Goal: Information Seeking & Learning: Compare options

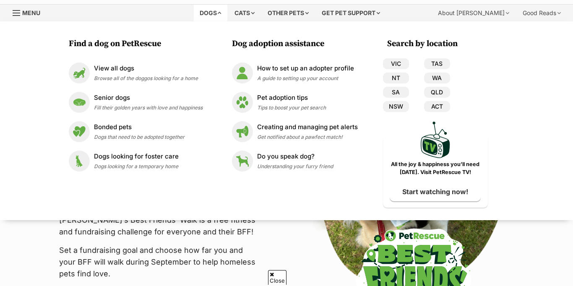
scroll to position [22, 0]
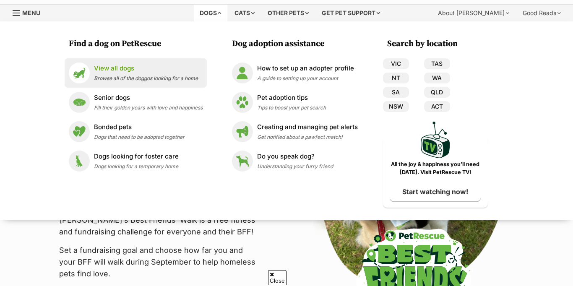
click at [106, 67] on p "View all dogs" at bounding box center [146, 69] width 104 height 10
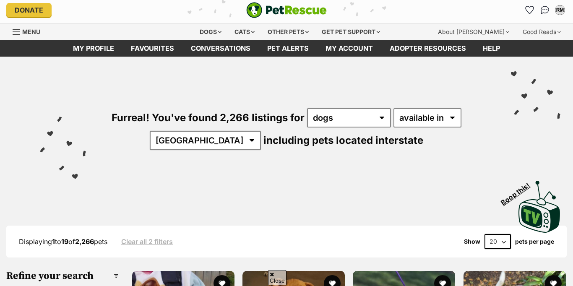
scroll to position [329, 0]
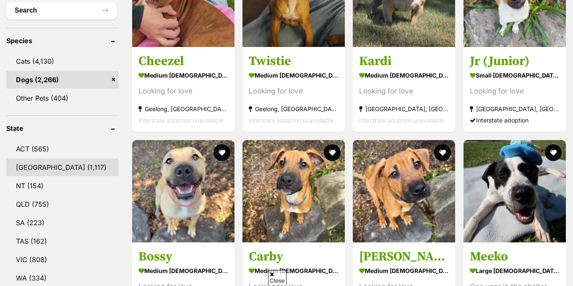
click at [35, 165] on link "NSW (1,117)" at bounding box center [62, 167] width 112 height 18
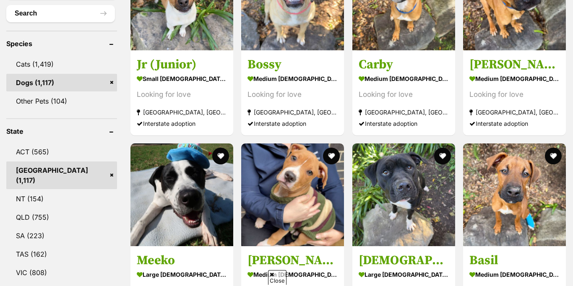
scroll to position [240, 0]
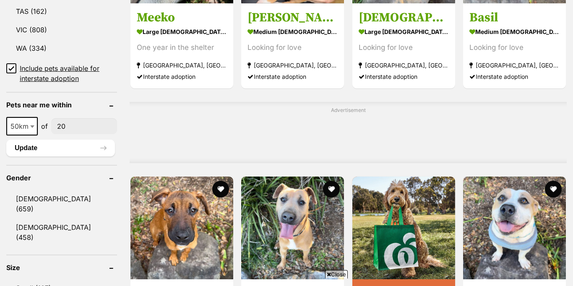
scroll to position [0, 0]
type input"] "2015"
click at [26, 140] on button "Update" at bounding box center [60, 148] width 109 height 17
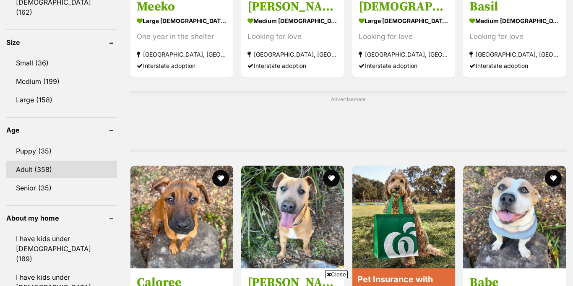
click at [26, 161] on link "Adult (358)" at bounding box center [61, 170] width 111 height 18
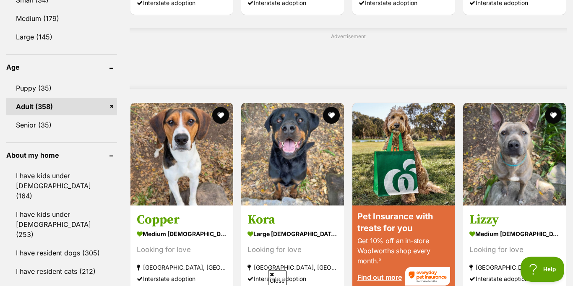
scroll to position [643, 0]
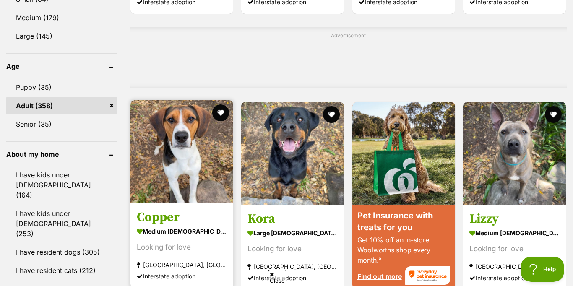
click at [179, 159] on img at bounding box center [181, 151] width 103 height 103
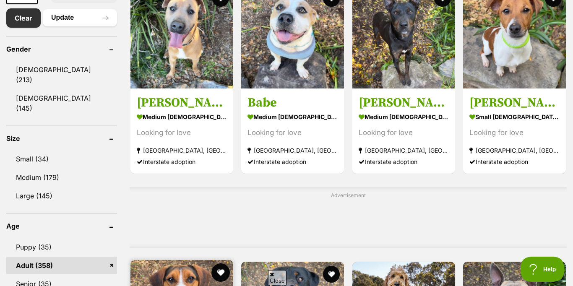
scroll to position [454, 0]
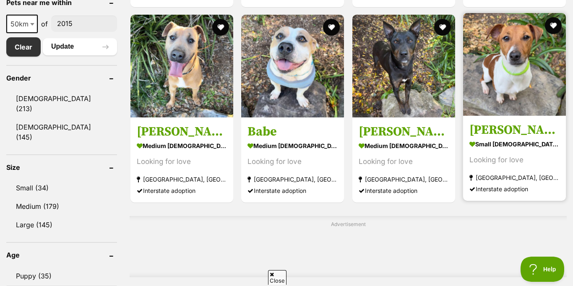
click at [484, 127] on h3 "[PERSON_NAME]" at bounding box center [514, 130] width 90 height 16
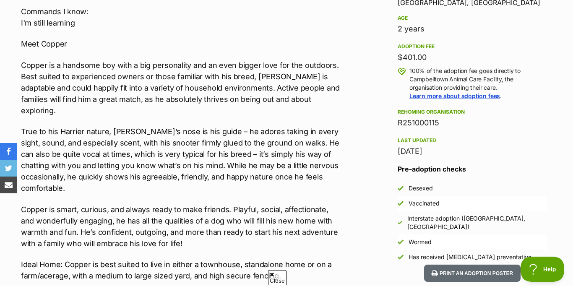
scroll to position [518, 0]
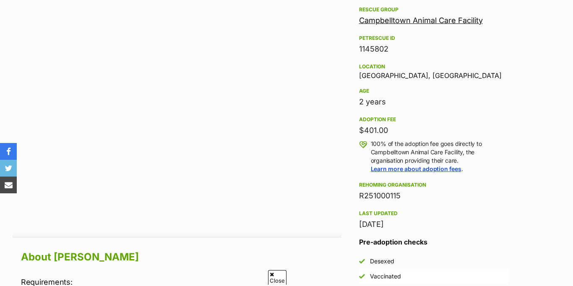
scroll to position [775, 0]
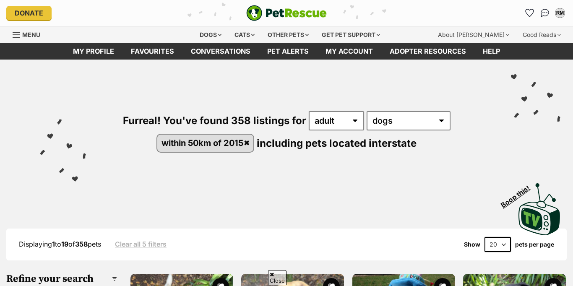
scroll to position [462, 0]
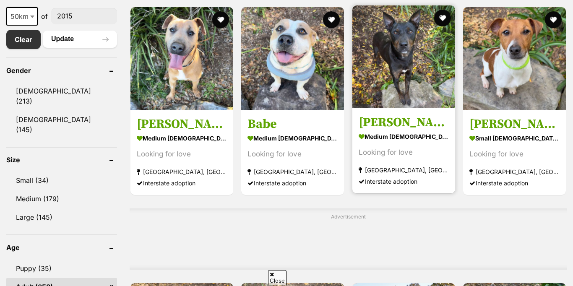
click at [378, 114] on h3 "[PERSON_NAME]" at bounding box center [403, 122] width 90 height 16
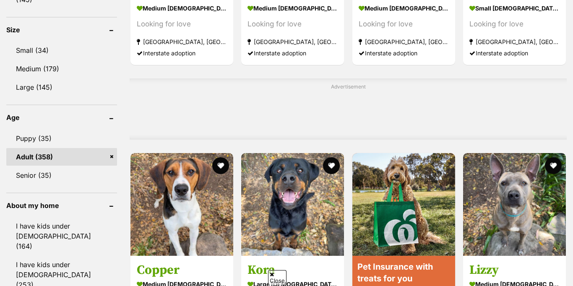
scroll to position [592, 0]
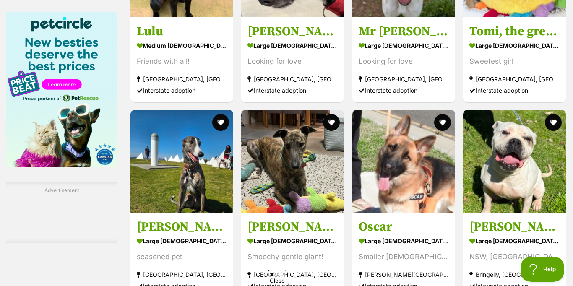
scroll to position [1332, 0]
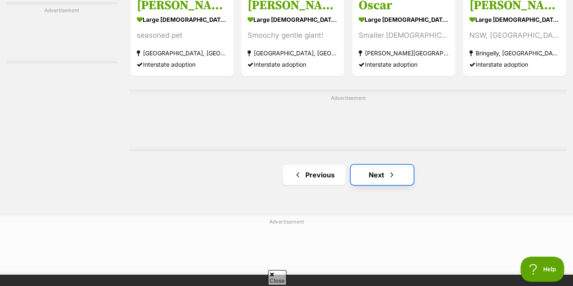
click at [383, 177] on link "Next" at bounding box center [382, 175] width 63 height 20
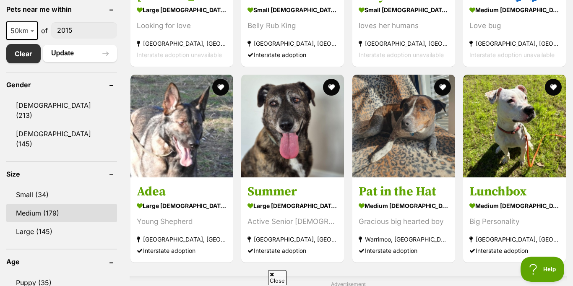
click at [40, 204] on link "Medium (179)" at bounding box center [61, 213] width 111 height 18
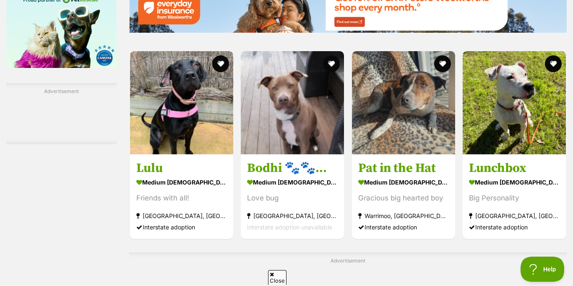
scroll to position [1352, 0]
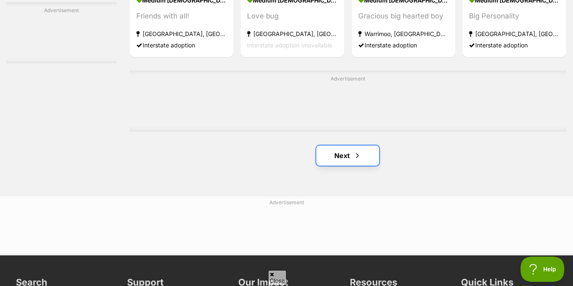
click at [347, 156] on link "Next" at bounding box center [347, 155] width 63 height 20
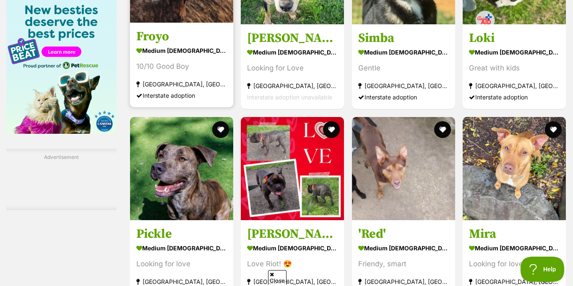
scroll to position [1002, 0]
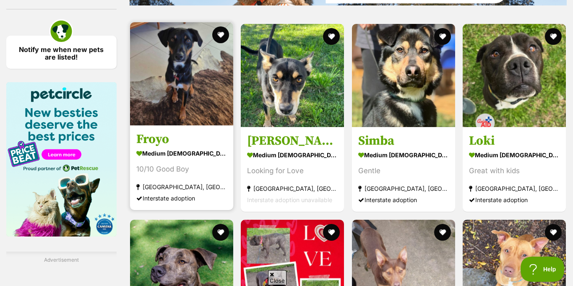
click at [176, 86] on img at bounding box center [181, 73] width 103 height 103
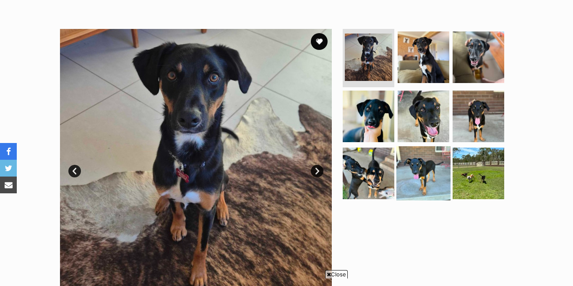
click at [432, 146] on img at bounding box center [423, 173] width 54 height 54
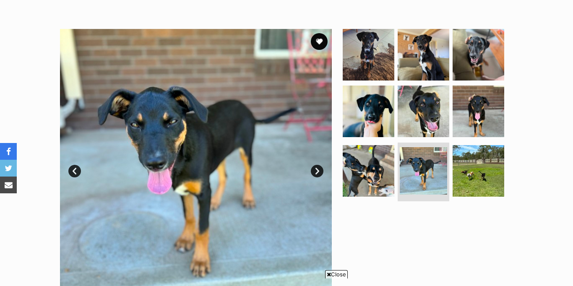
scroll to position [243, 0]
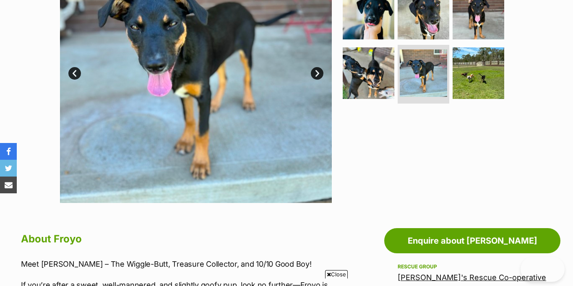
click at [316, 74] on link "Next" at bounding box center [317, 73] width 13 height 13
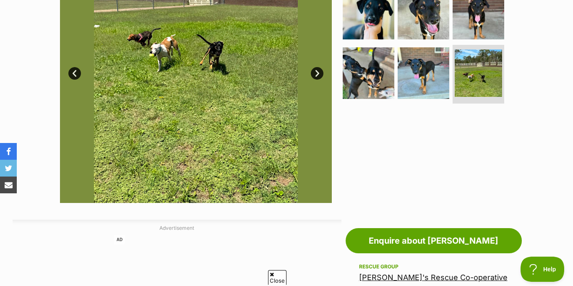
scroll to position [0, 0]
click at [316, 74] on link "Next" at bounding box center [317, 73] width 13 height 13
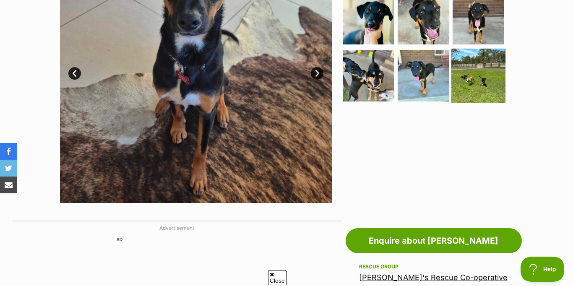
click at [476, 70] on img at bounding box center [478, 76] width 54 height 54
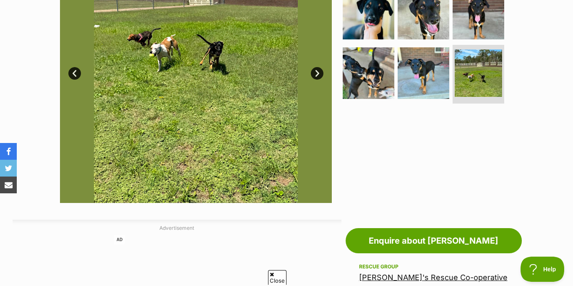
scroll to position [147, 0]
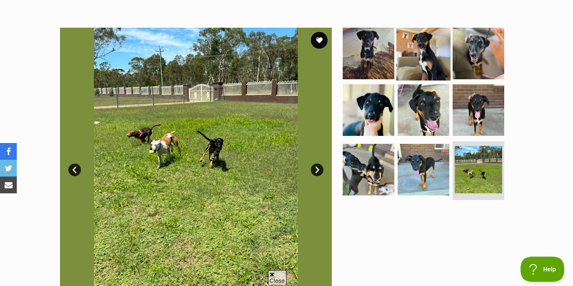
click at [423, 56] on img at bounding box center [423, 53] width 54 height 54
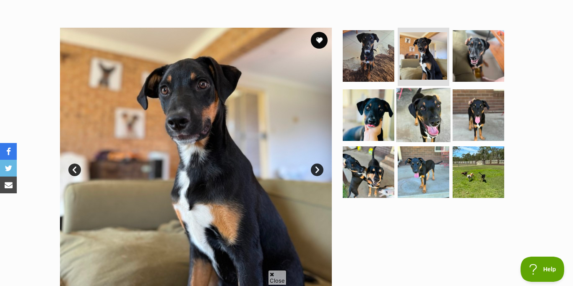
click at [423, 111] on img at bounding box center [423, 115] width 54 height 54
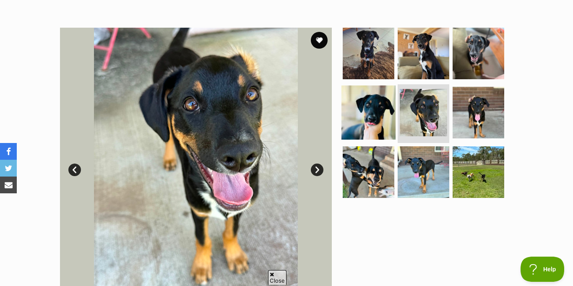
click at [373, 113] on img at bounding box center [368, 113] width 54 height 54
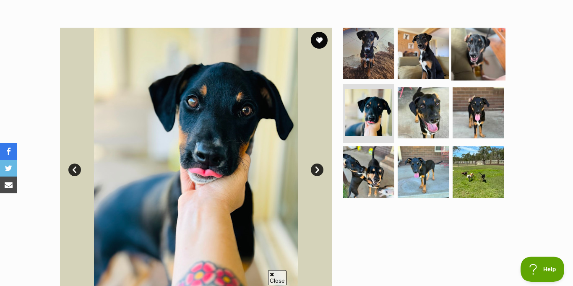
click at [481, 57] on img at bounding box center [478, 53] width 54 height 54
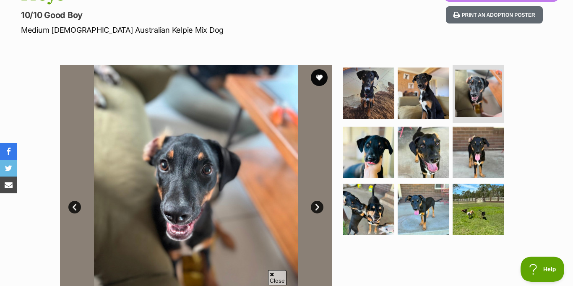
scroll to position [97, 0]
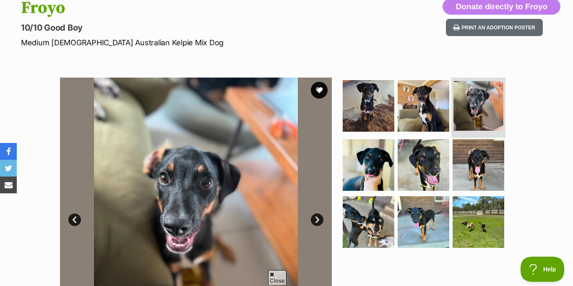
click at [470, 104] on img at bounding box center [478, 106] width 50 height 50
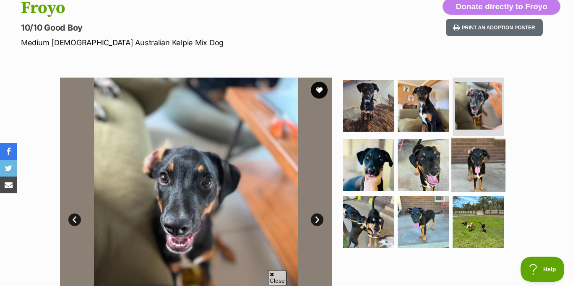
click at [479, 153] on img at bounding box center [478, 165] width 54 height 54
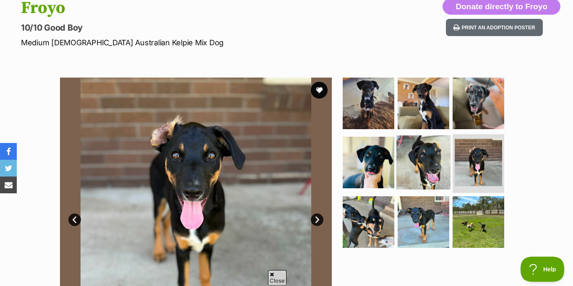
click at [432, 161] on img at bounding box center [423, 162] width 54 height 54
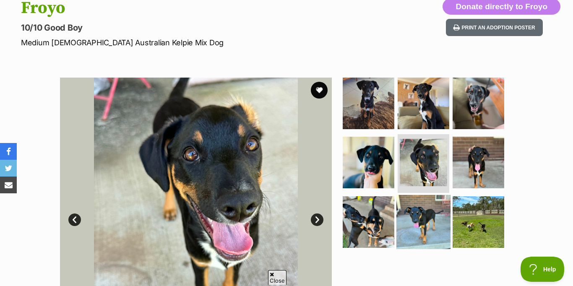
click at [426, 216] on img at bounding box center [423, 222] width 54 height 54
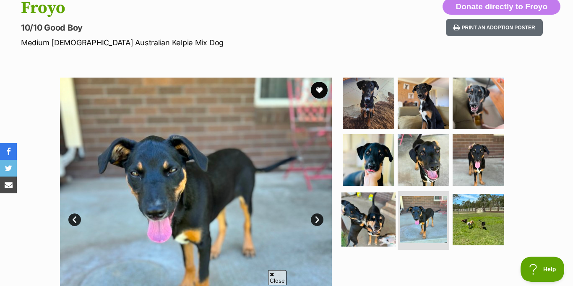
click at [368, 223] on img at bounding box center [368, 219] width 54 height 54
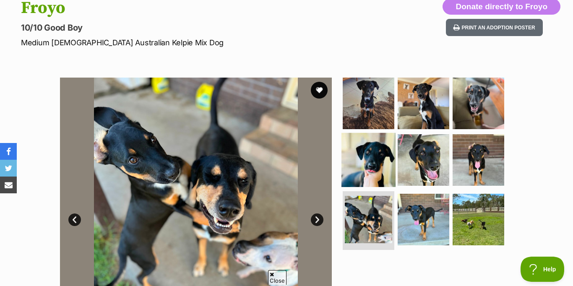
click at [381, 163] on img at bounding box center [368, 160] width 54 height 54
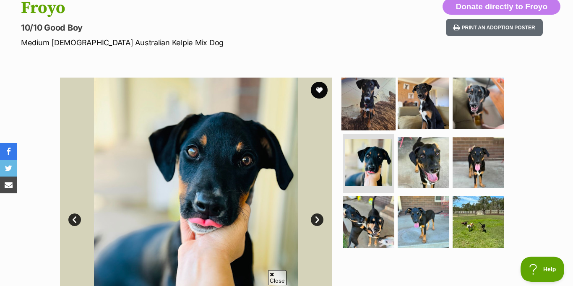
click at [360, 101] on img at bounding box center [368, 103] width 54 height 54
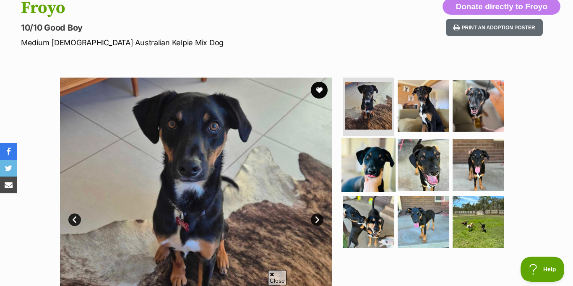
click at [384, 177] on img at bounding box center [368, 165] width 54 height 54
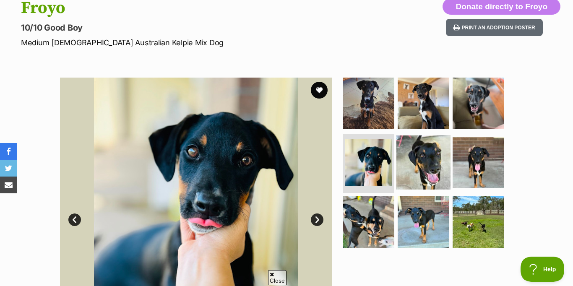
click at [420, 160] on img at bounding box center [423, 162] width 54 height 54
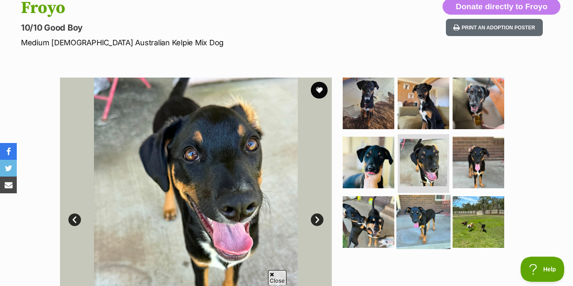
click at [428, 221] on img at bounding box center [423, 222] width 54 height 54
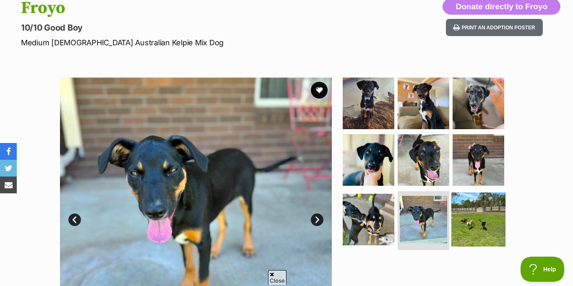
click at [476, 219] on img at bounding box center [478, 219] width 54 height 54
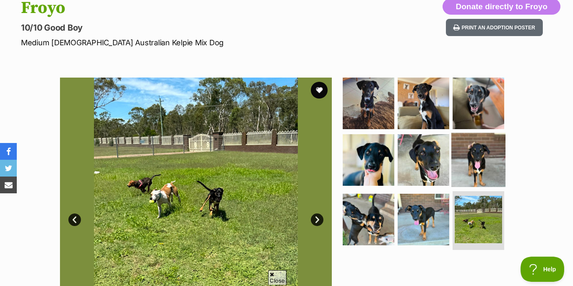
click at [475, 149] on img at bounding box center [478, 160] width 54 height 54
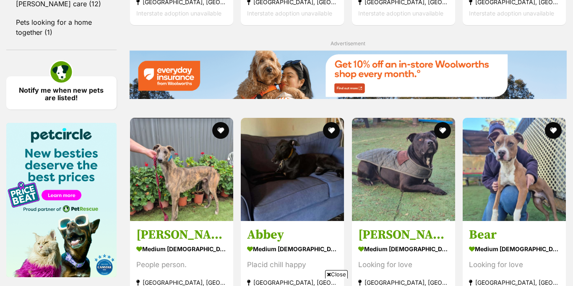
scroll to position [1168, 0]
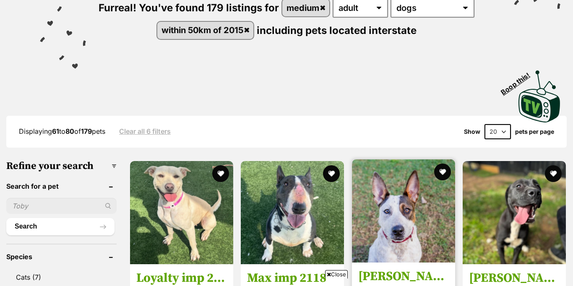
scroll to position [296, 0]
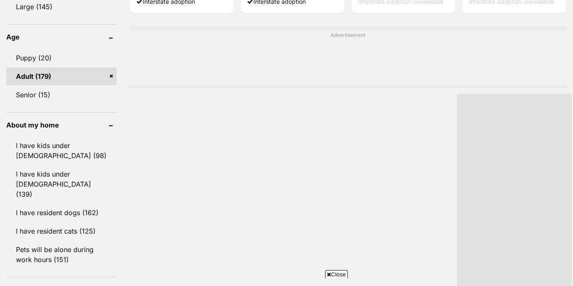
scroll to position [0, 0]
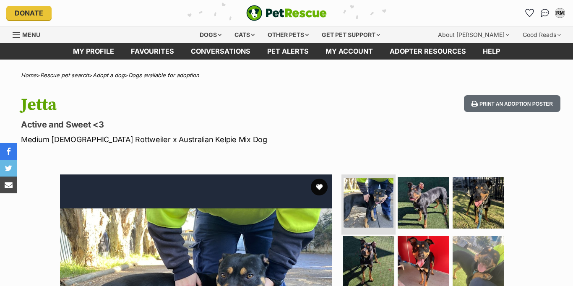
scroll to position [36, 0]
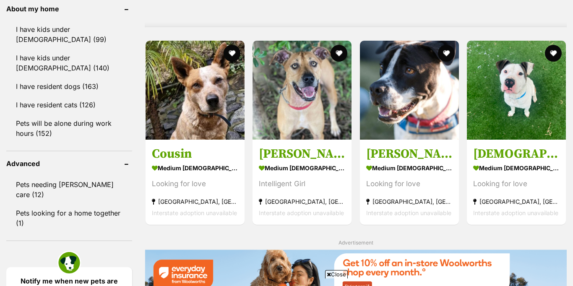
scroll to position [1379, 0]
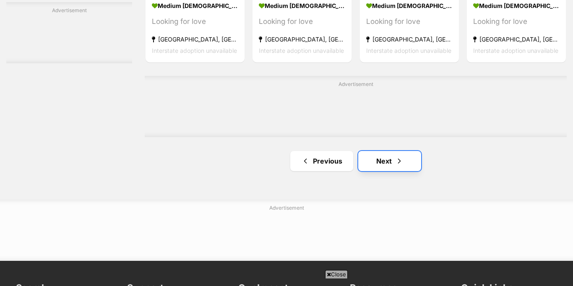
click at [387, 158] on link "Next" at bounding box center [389, 161] width 63 height 20
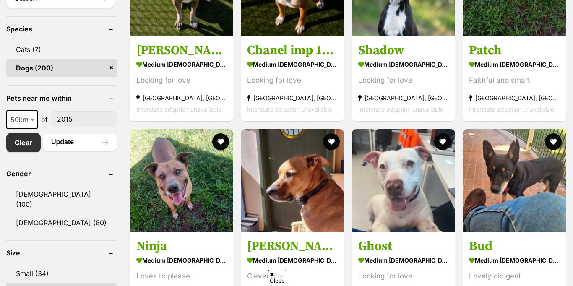
scroll to position [359, 0]
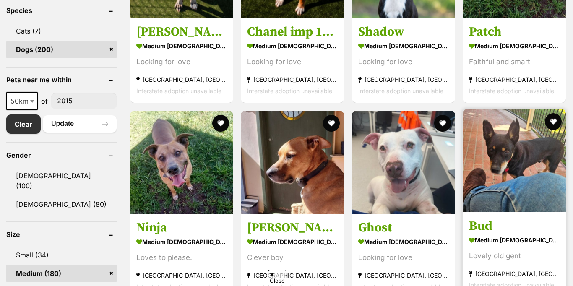
click at [510, 161] on img at bounding box center [513, 160] width 103 height 103
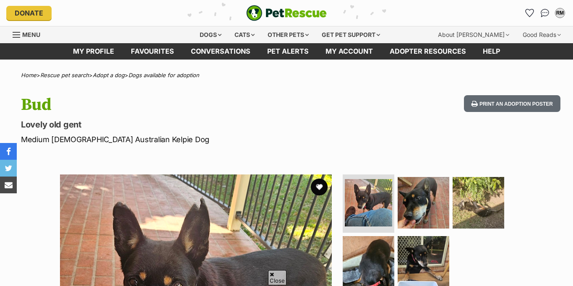
scroll to position [371, 0]
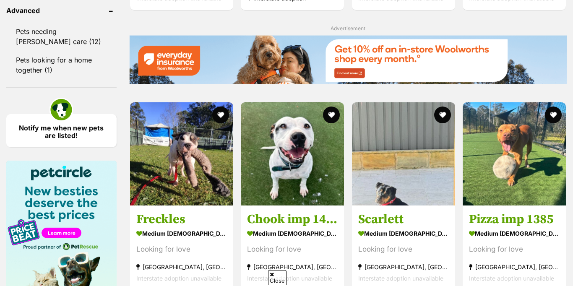
scroll to position [425, 0]
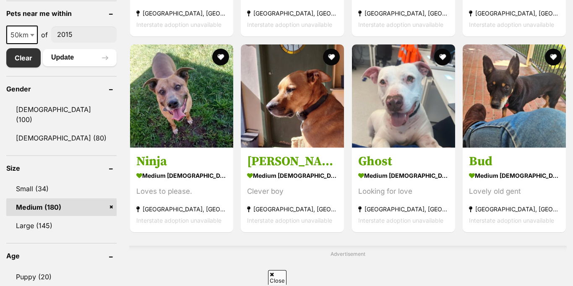
click at [109, 198] on link "Medium (180)" at bounding box center [61, 207] width 110 height 18
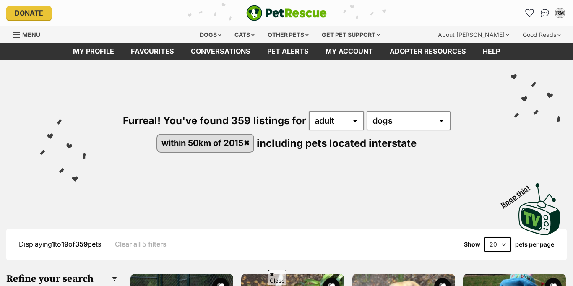
scroll to position [447, 0]
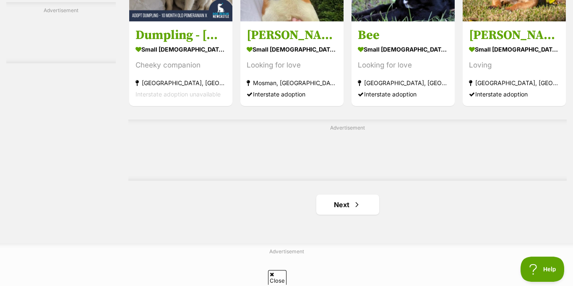
scroll to position [1336, 0]
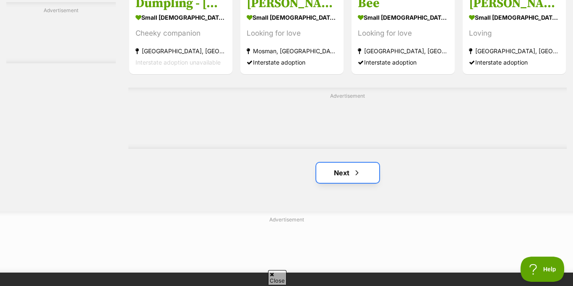
click at [350, 169] on link "Next" at bounding box center [347, 173] width 63 height 20
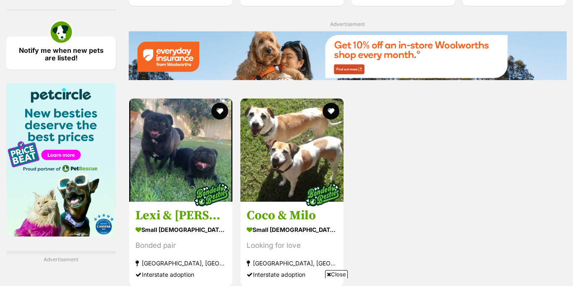
scroll to position [1157, 0]
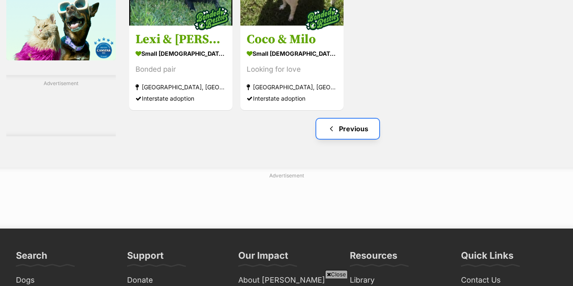
click at [343, 128] on link "Previous" at bounding box center [347, 129] width 63 height 20
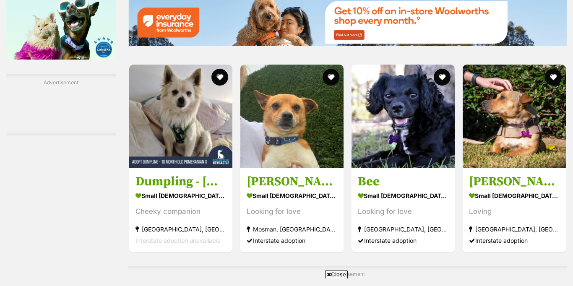
scroll to position [1384, 0]
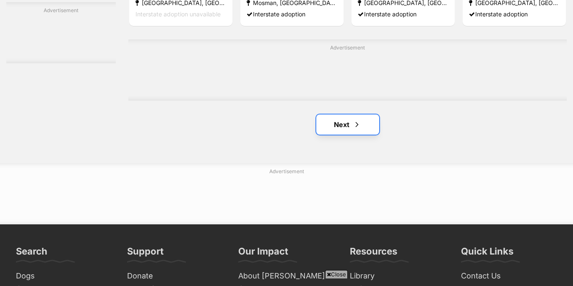
click at [346, 127] on link "Next" at bounding box center [347, 124] width 63 height 20
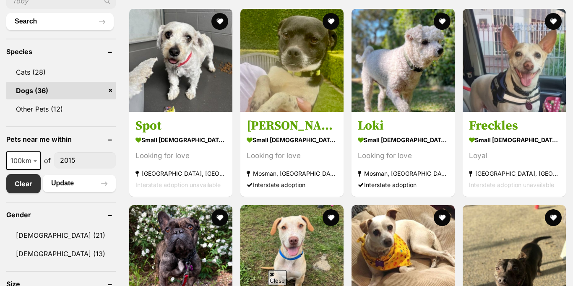
select select "100"
click at [62, 182] on button "Update" at bounding box center [79, 183] width 73 height 17
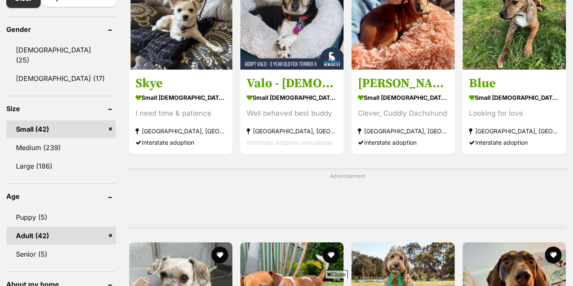
scroll to position [1105, 0]
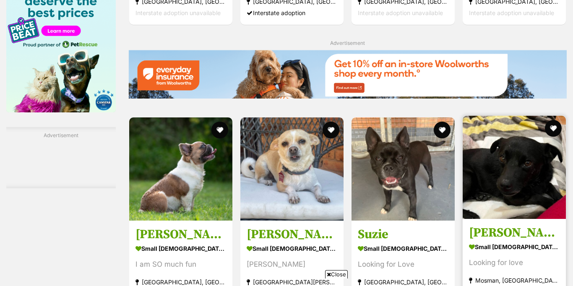
click at [509, 193] on img at bounding box center [513, 167] width 103 height 103
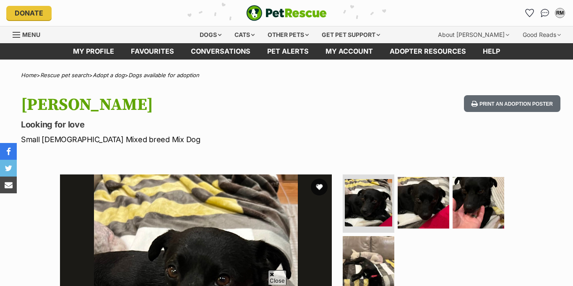
scroll to position [198, 0]
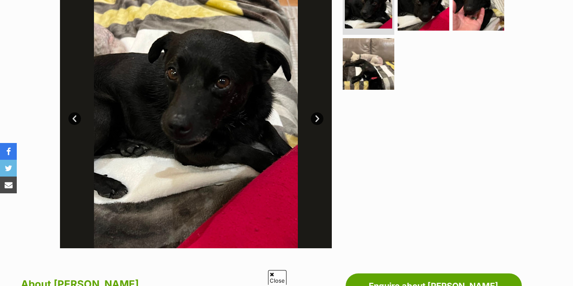
click at [317, 125] on link "Next" at bounding box center [317, 118] width 13 height 13
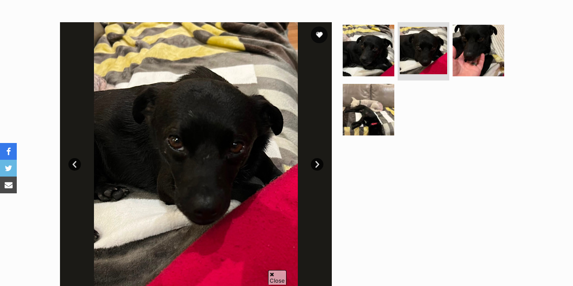
scroll to position [0, 0]
click at [317, 162] on link "Next" at bounding box center [317, 164] width 13 height 13
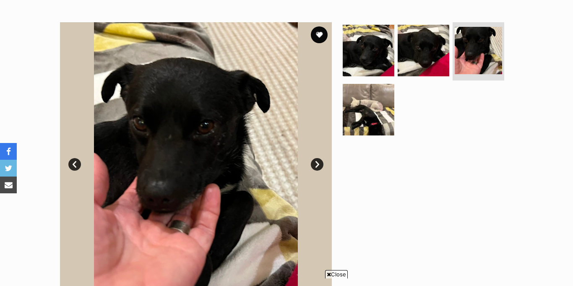
click at [317, 162] on link "Next" at bounding box center [317, 164] width 13 height 13
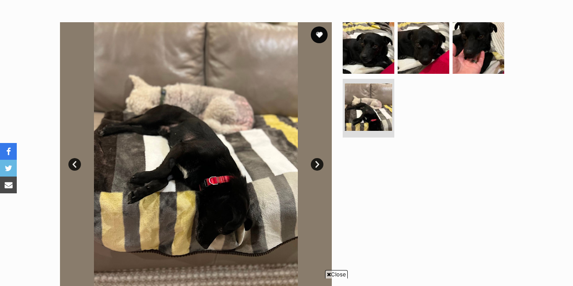
click at [318, 163] on link "Next" at bounding box center [317, 164] width 13 height 13
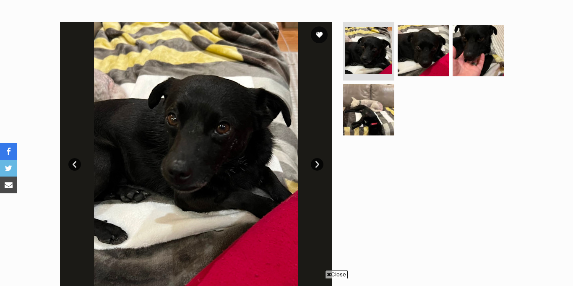
click at [318, 163] on link "Next" at bounding box center [317, 164] width 13 height 13
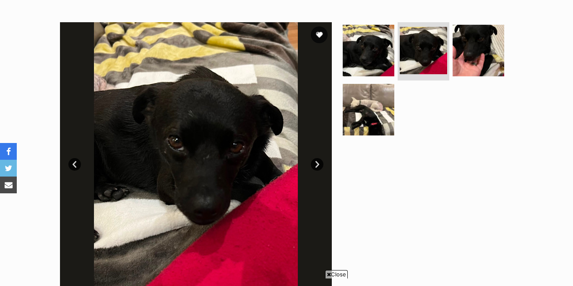
click at [318, 163] on link "Next" at bounding box center [317, 164] width 13 height 13
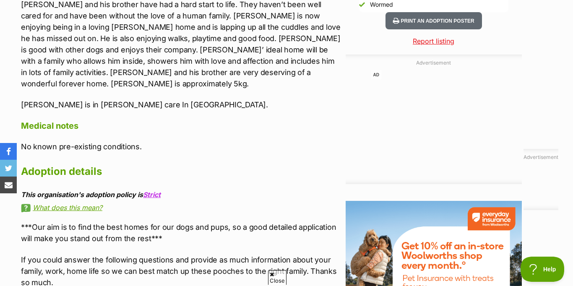
scroll to position [813, 0]
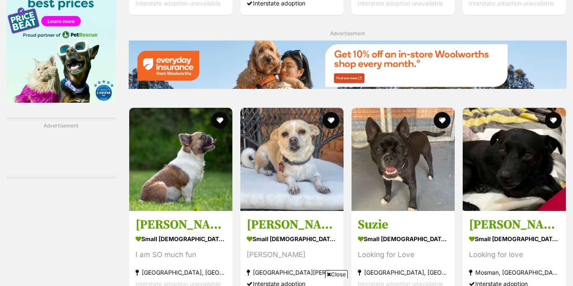
scroll to position [1238, 0]
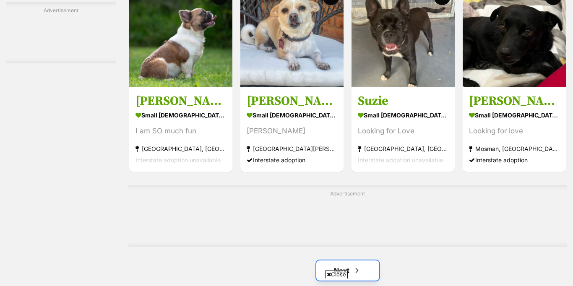
click at [343, 260] on link "Next" at bounding box center [347, 270] width 63 height 20
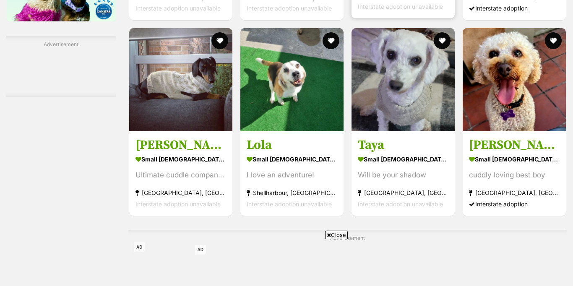
scroll to position [1247, 0]
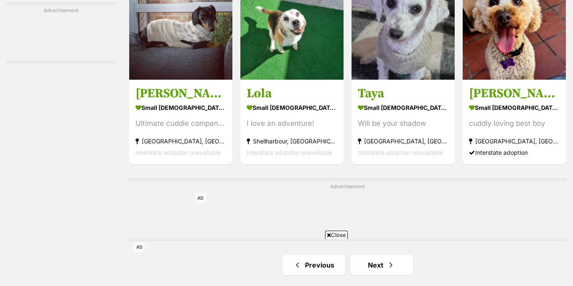
click at [378, 264] on html at bounding box center [286, 261] width 305 height 38
click at [380, 262] on html at bounding box center [286, 261] width 305 height 38
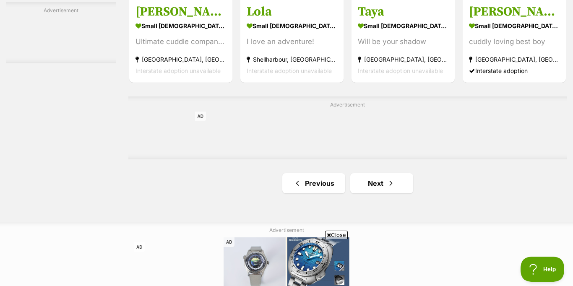
scroll to position [1324, 0]
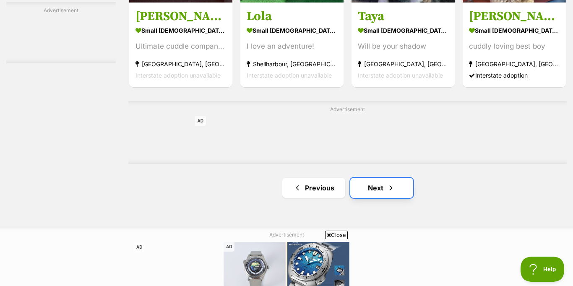
click at [378, 185] on link "Next" at bounding box center [381, 188] width 63 height 20
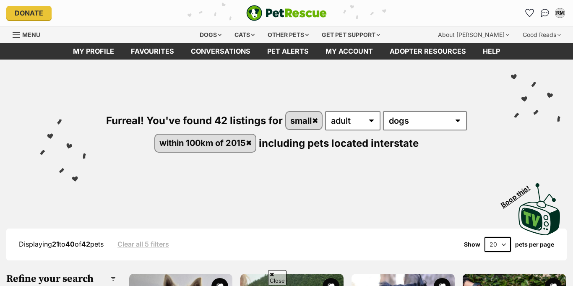
scroll to position [244, 0]
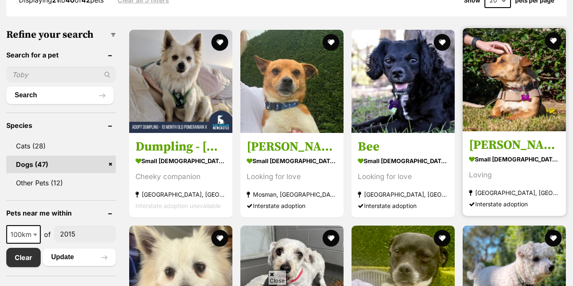
click at [513, 84] on img at bounding box center [513, 79] width 103 height 103
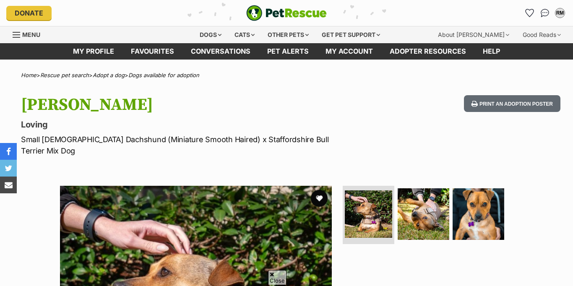
scroll to position [259, 0]
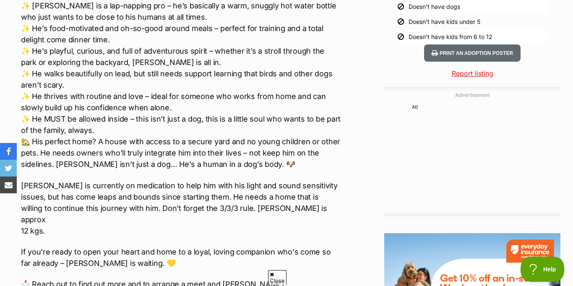
scroll to position [887, 0]
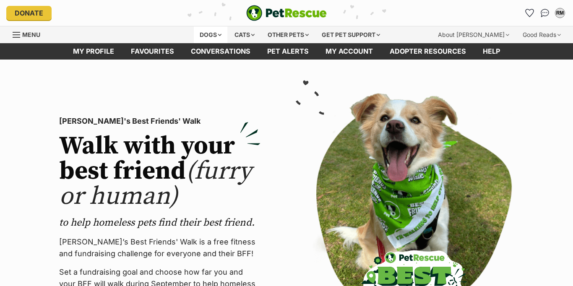
click at [215, 33] on div "Dogs" at bounding box center [211, 34] width 34 height 17
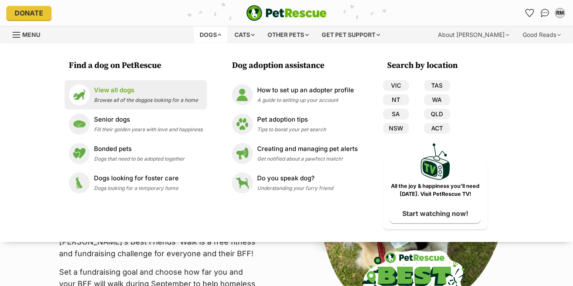
click at [109, 86] on p "View all dogs" at bounding box center [146, 91] width 104 height 10
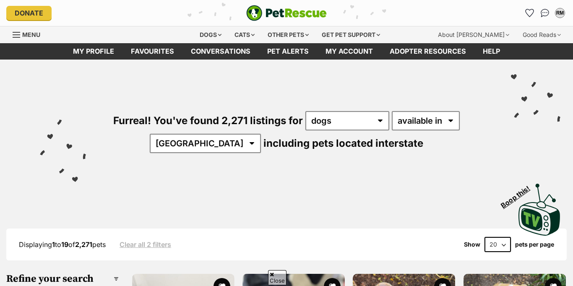
scroll to position [186, 0]
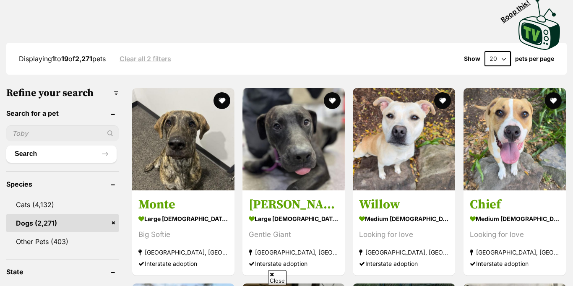
click at [24, 223] on link "Dogs (2,271)" at bounding box center [62, 223] width 112 height 18
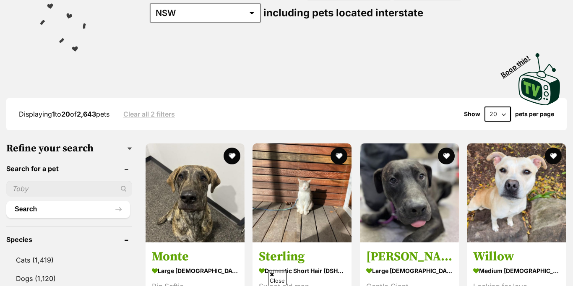
click at [27, 189] on input "text" at bounding box center [69, 189] width 126 height 16
type input "Kelpie cross"
click at [123, 189] on div "Kelpie cross" at bounding box center [69, 189] width 126 height 16
click at [31, 205] on button "Search" at bounding box center [68, 209] width 124 height 17
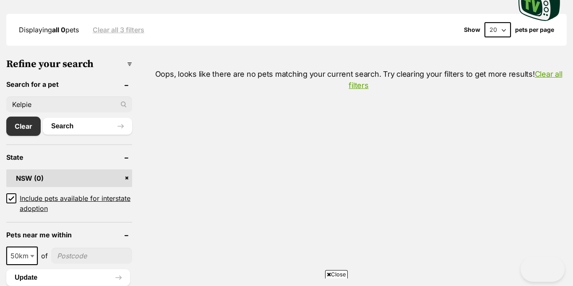
type input "Kelpie"
click at [29, 247] on span at bounding box center [33, 256] width 8 height 18
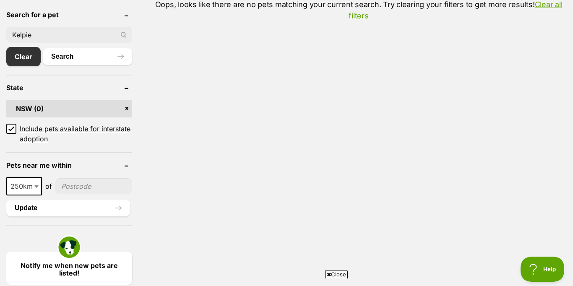
select select "250"
click at [94, 189] on input"] "postcode" at bounding box center [93, 186] width 77 height 16
type input"] "2015"
click at [45, 203] on button "Update" at bounding box center [68, 208] width 124 height 17
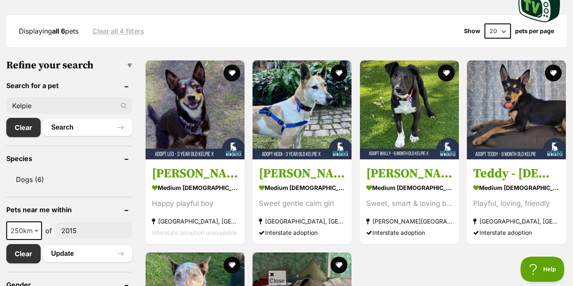
scroll to position [208, 0]
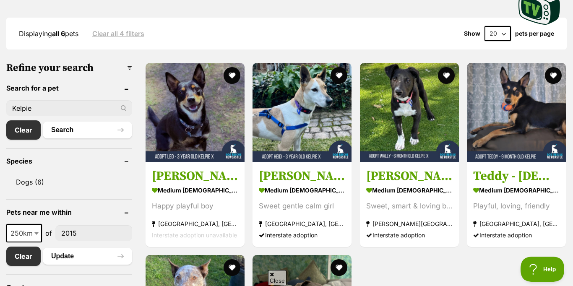
click at [91, 114] on input "Kelpie" at bounding box center [69, 108] width 126 height 16
type input "Kelpie mix"
click at [69, 130] on button "Search" at bounding box center [87, 130] width 89 height 17
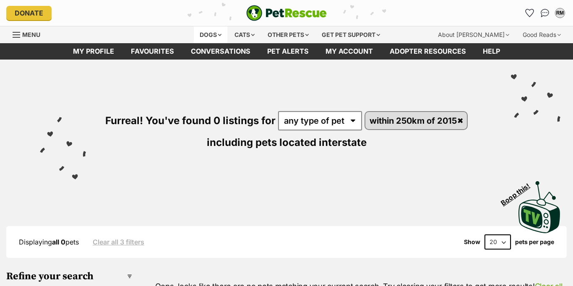
click at [213, 32] on div "Dogs" at bounding box center [211, 34] width 34 height 17
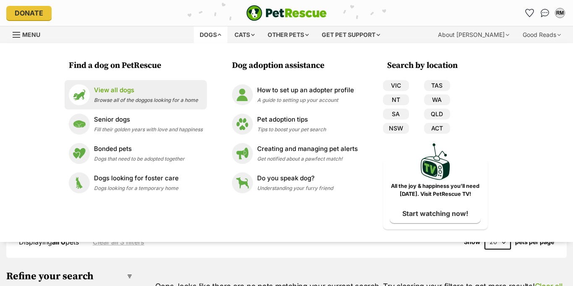
click at [104, 90] on p "View all dogs" at bounding box center [146, 91] width 104 height 10
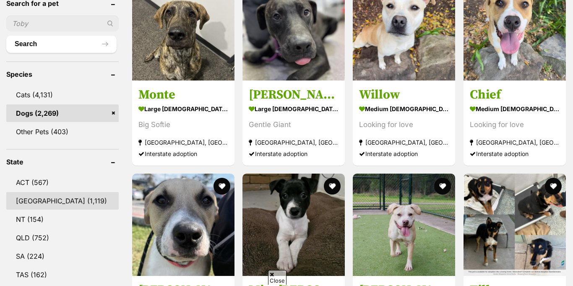
scroll to position [296, 0]
click at [33, 197] on link "[GEOGRAPHIC_DATA] (1,119)" at bounding box center [62, 201] width 112 height 18
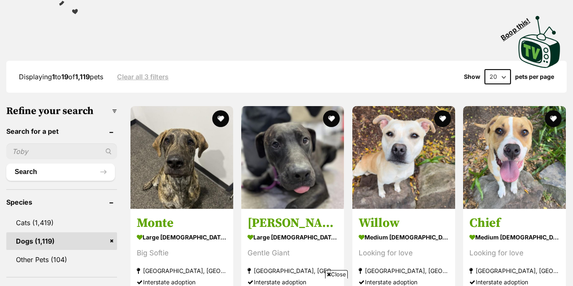
scroll to position [633, 0]
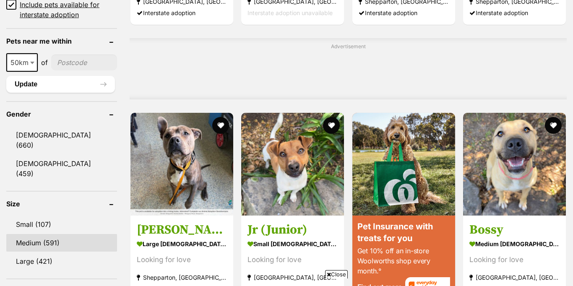
click at [27, 234] on link "Medium (591)" at bounding box center [61, 243] width 111 height 18
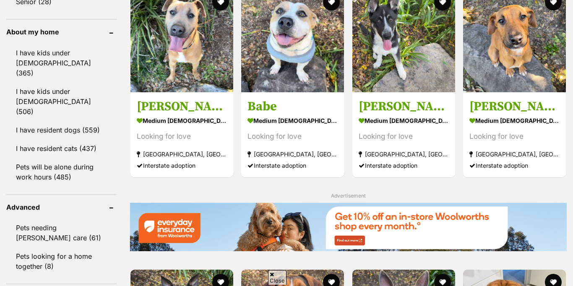
scroll to position [1125, 0]
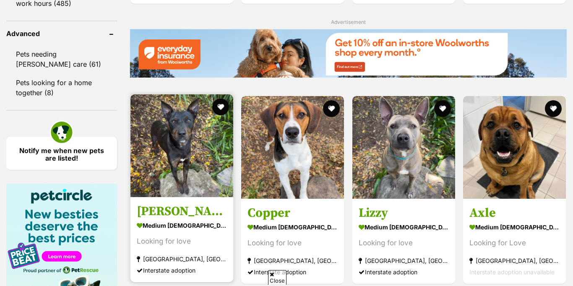
click at [179, 115] on img at bounding box center [181, 145] width 103 height 103
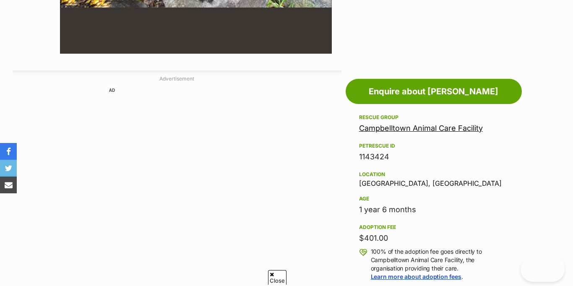
scroll to position [131, 0]
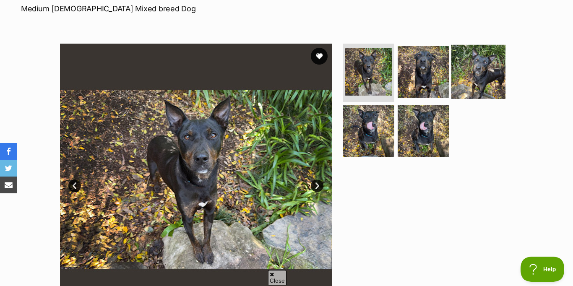
click at [412, 67] on img at bounding box center [423, 72] width 52 height 52
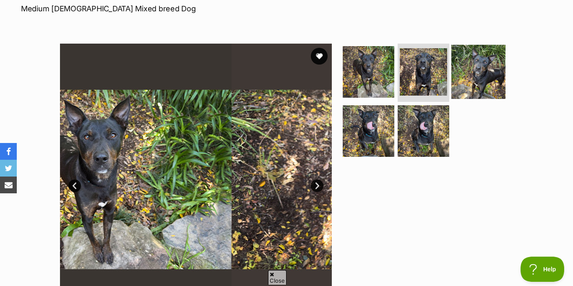
scroll to position [0, 0]
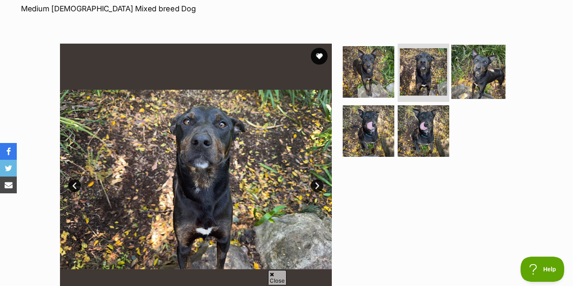
click at [474, 66] on img at bounding box center [478, 71] width 54 height 54
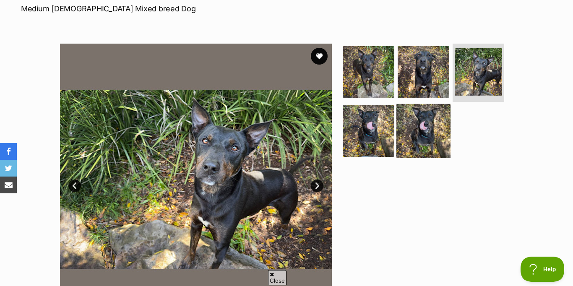
click at [419, 143] on img at bounding box center [423, 131] width 54 height 54
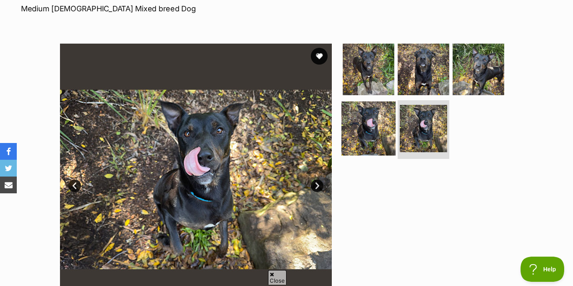
click at [358, 131] on img at bounding box center [368, 128] width 54 height 54
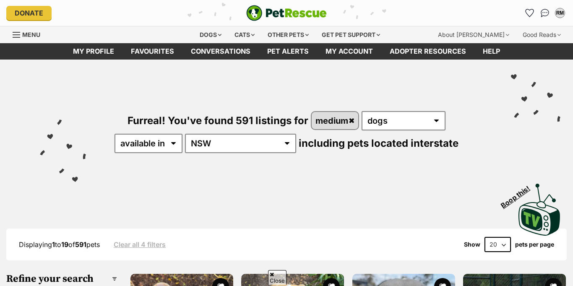
scroll to position [1386, 0]
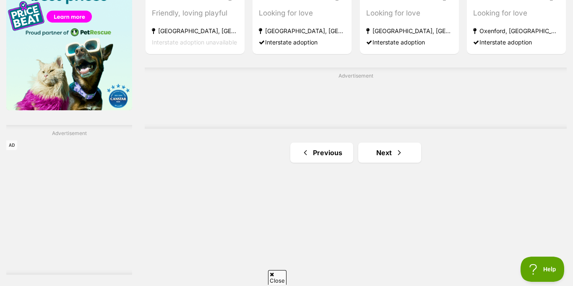
scroll to position [1344, 0]
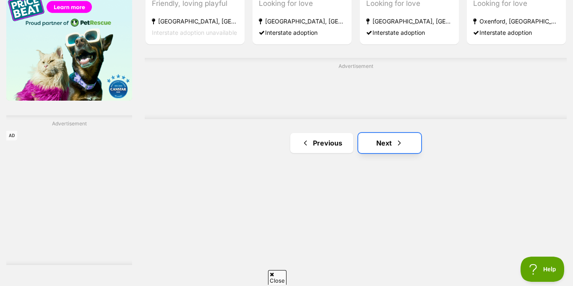
click at [388, 145] on link "Next" at bounding box center [389, 143] width 63 height 20
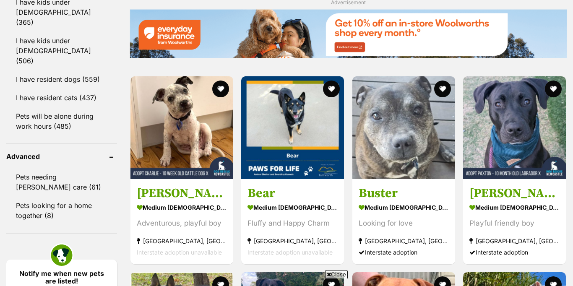
scroll to position [1166, 0]
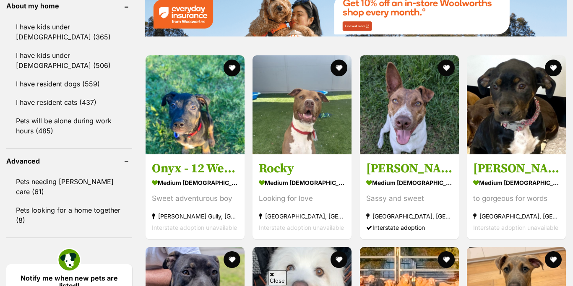
scroll to position [1155, 0]
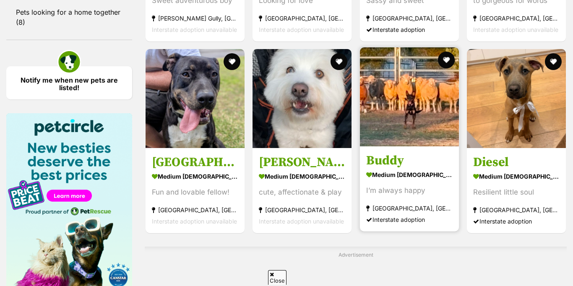
click at [382, 127] on img at bounding box center [409, 96] width 99 height 99
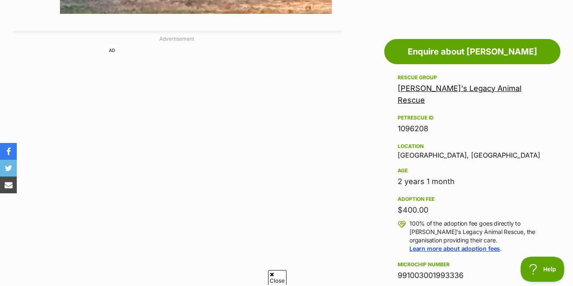
scroll to position [202, 0]
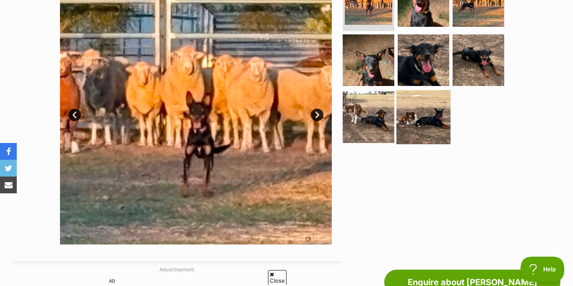
click at [431, 120] on img at bounding box center [423, 117] width 54 height 54
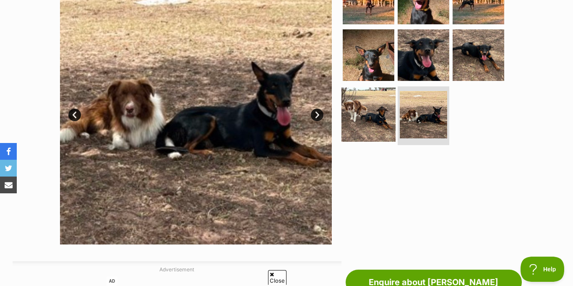
click at [366, 117] on img at bounding box center [368, 115] width 54 height 54
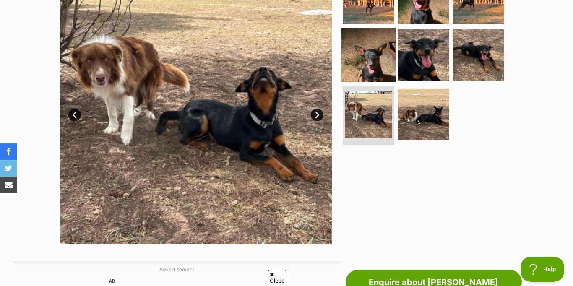
click at [369, 47] on img at bounding box center [368, 55] width 54 height 54
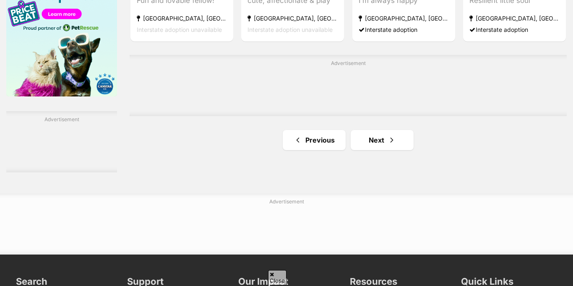
scroll to position [1249, 0]
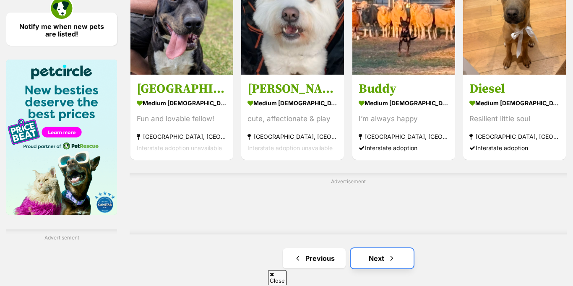
click at [376, 256] on link "Next" at bounding box center [382, 258] width 63 height 20
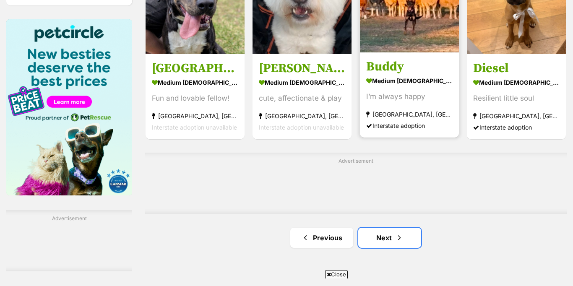
scroll to position [1242, 0]
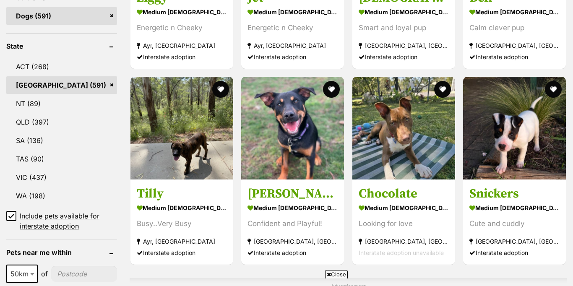
scroll to position [1348, 0]
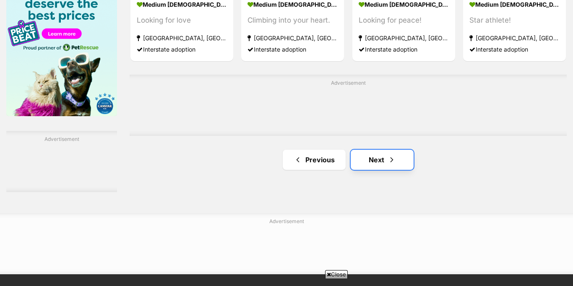
click at [375, 160] on link "Next" at bounding box center [382, 160] width 63 height 20
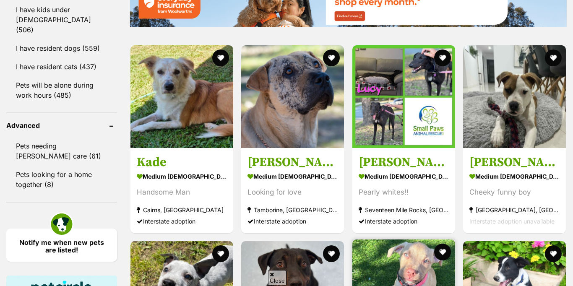
scroll to position [1214, 0]
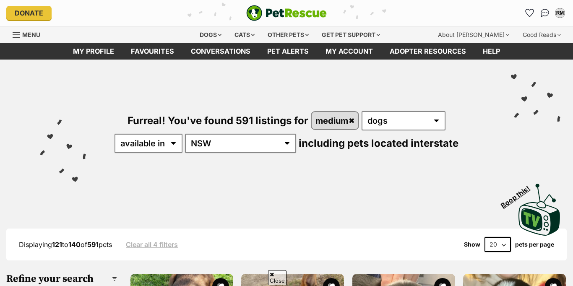
scroll to position [670, 0]
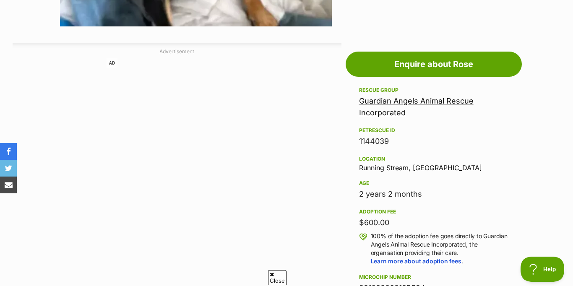
scroll to position [379, 0]
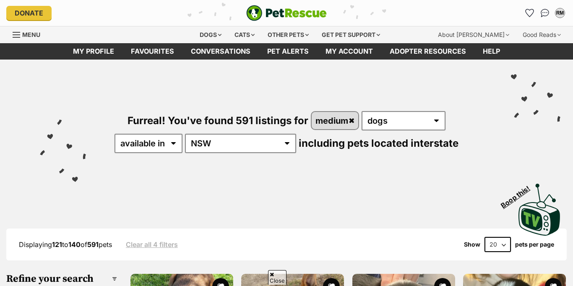
scroll to position [1078, 0]
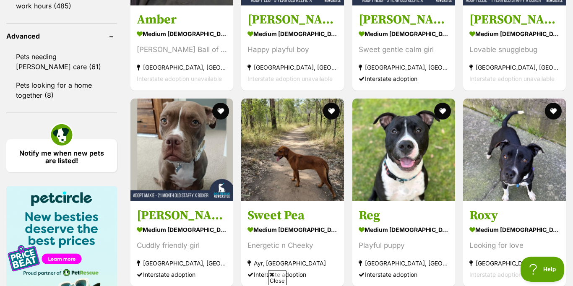
scroll to position [1306, 0]
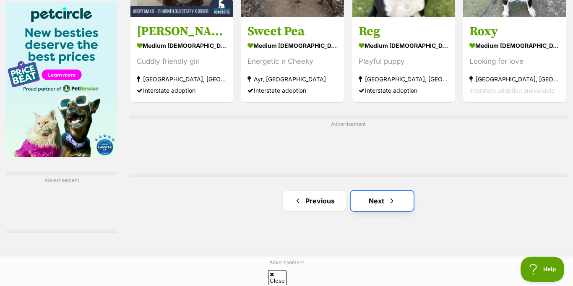
click at [377, 203] on link "Next" at bounding box center [382, 201] width 63 height 20
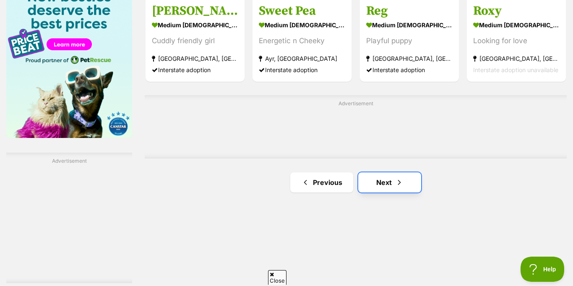
scroll to position [1296, 0]
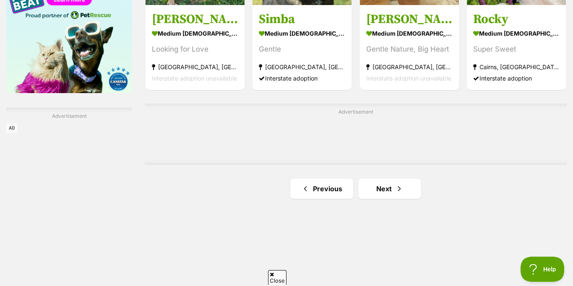
scroll to position [1380, 0]
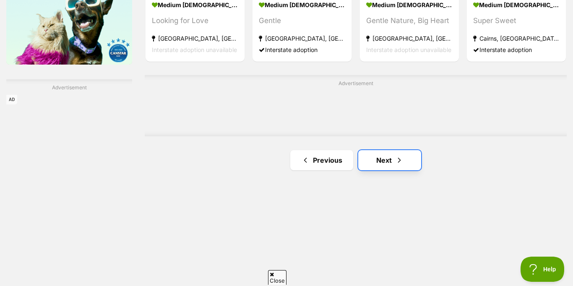
click at [386, 159] on link "Next" at bounding box center [389, 160] width 63 height 20
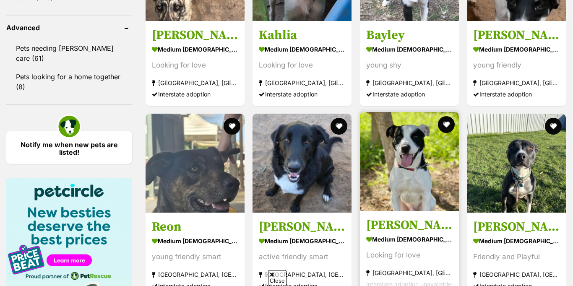
click at [383, 172] on img at bounding box center [409, 161] width 99 height 99
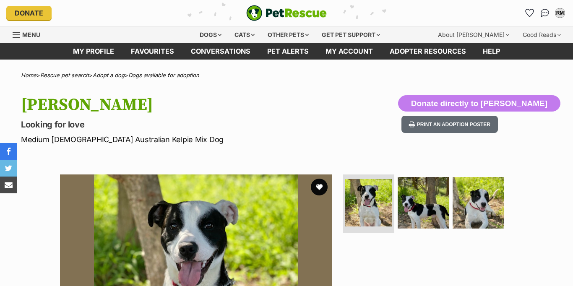
scroll to position [1, 0]
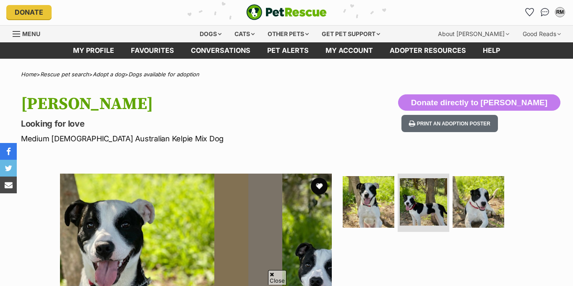
scroll to position [161, 0]
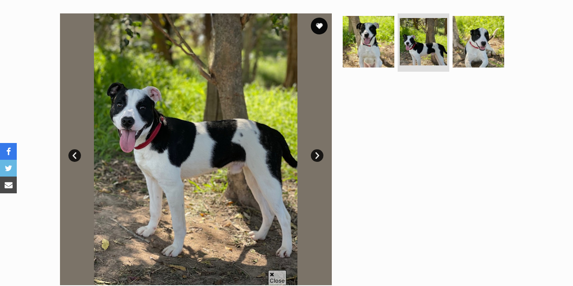
click at [316, 153] on link "Next" at bounding box center [317, 155] width 13 height 13
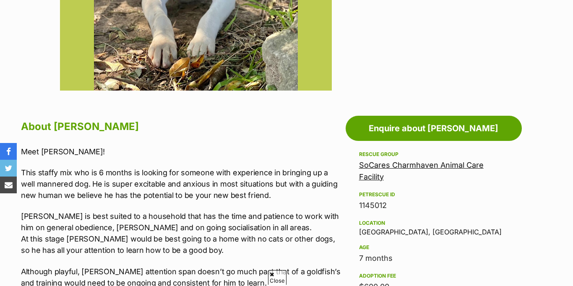
scroll to position [0, 0]
